Goal: Information Seeking & Learning: Check status

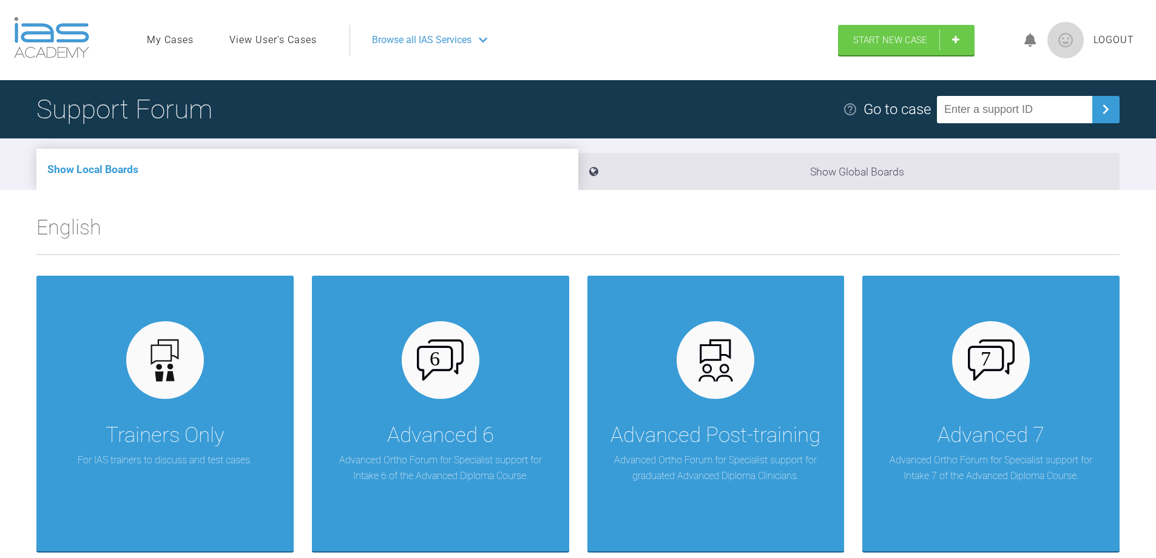
click at [309, 40] on link "View User's Cases" at bounding box center [272, 40] width 87 height 16
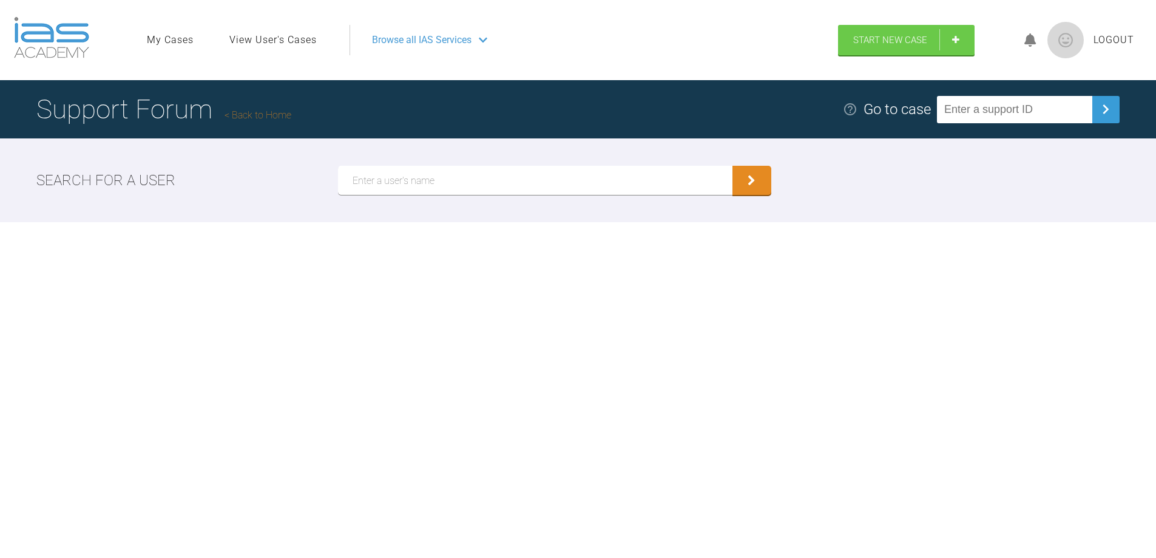
click at [396, 183] on input "text" at bounding box center [535, 180] width 394 height 29
type input "Burmi"
click at [748, 180] on icon "submit" at bounding box center [751, 182] width 8 height 11
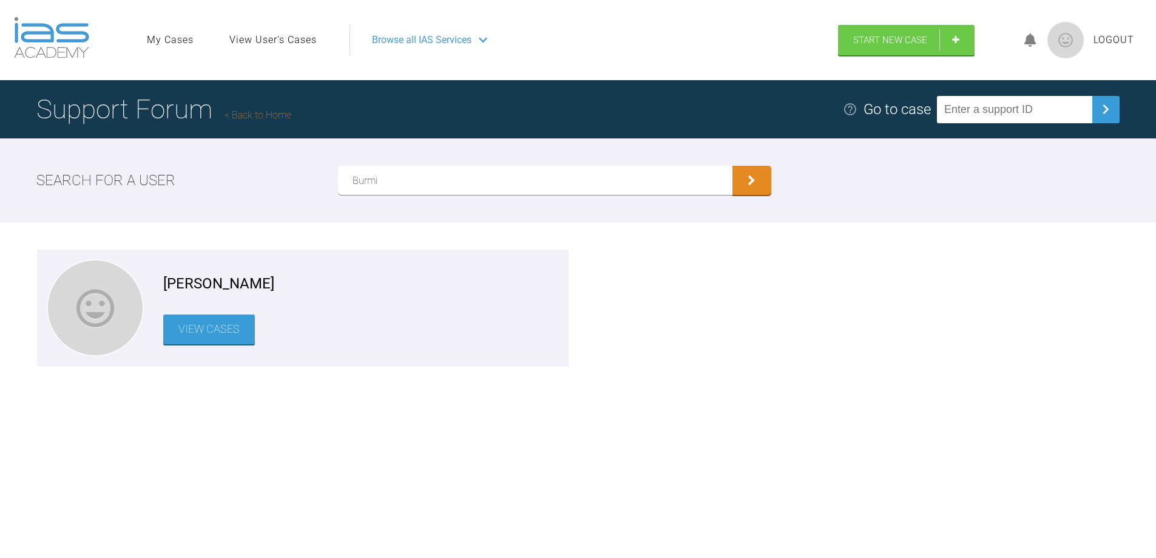
click at [212, 327] on link "View Cases" at bounding box center [209, 329] width 92 height 30
